Goal: Information Seeking & Learning: Find specific fact

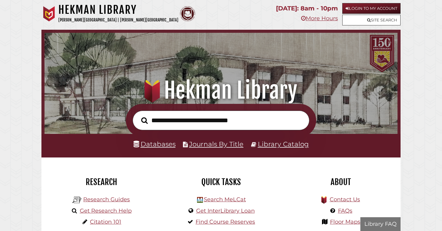
scroll to position [117, 350]
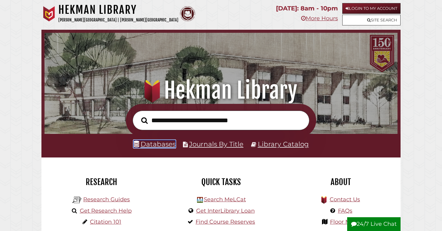
click at [149, 145] on link "Databases" at bounding box center [155, 144] width 42 height 8
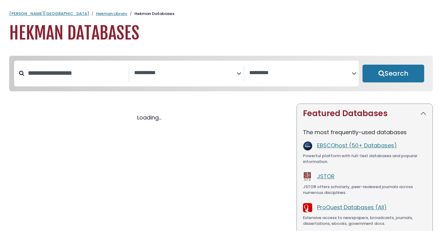
select select "Database Subject Filter"
select select "Database Vendors Filter"
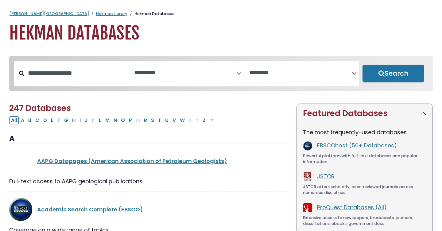
select select "Database Subject Filter"
select select "Database Vendors Filter"
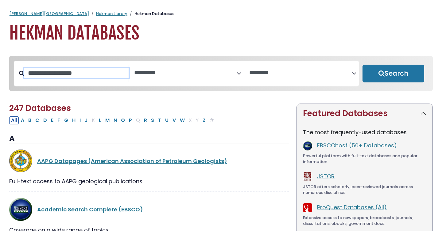
click at [91, 74] on input "Search database by title or keyword" at bounding box center [76, 73] width 104 height 10
type input "**********"
click at [363, 65] on button "Search" at bounding box center [394, 74] width 62 height 18
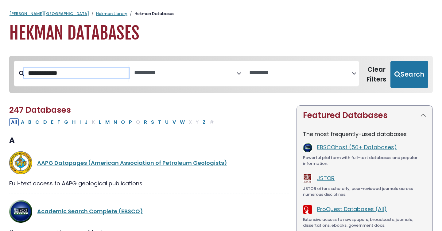
select select "Database Subject Filter"
select select "Database Vendors Filter"
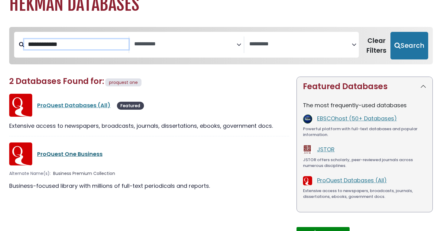
scroll to position [34, 0]
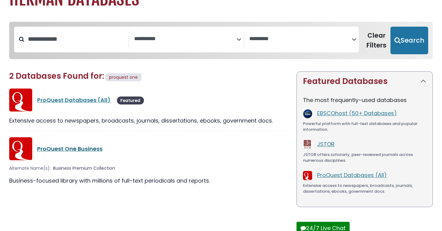
click at [84, 148] on link "ProQuest One Business" at bounding box center [69, 149] width 65 height 8
